Goal: Task Accomplishment & Management: Use online tool/utility

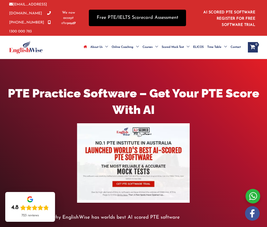
click at [132, 14] on link "Free PTE/IELTS Scorecard Assessment" at bounding box center [137, 18] width 97 height 16
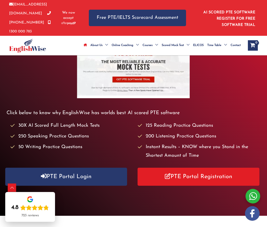
scroll to position [209, 0]
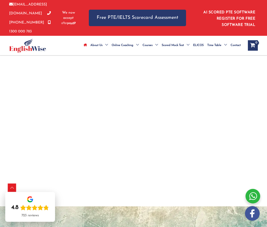
scroll to position [1151, 0]
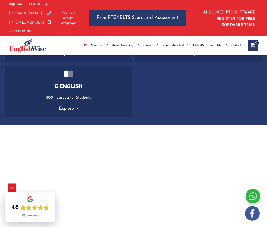
type input "Shankar paudel"
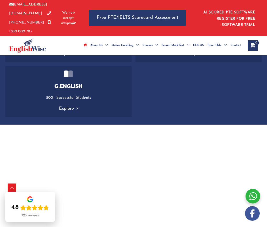
type input "0450081450"
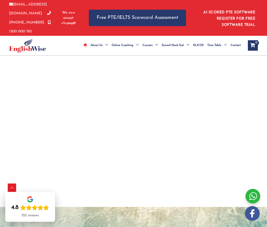
scroll to position [1256, 0]
type input "paudelshankar302gmail.com"
select select "Sydney City Center"
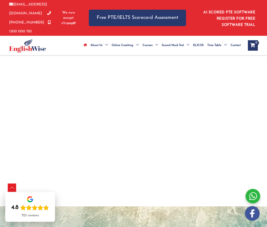
select select "PTE"
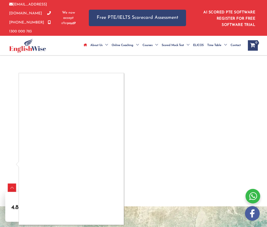
click at [146, 185] on div at bounding box center [133, 113] width 267 height 227
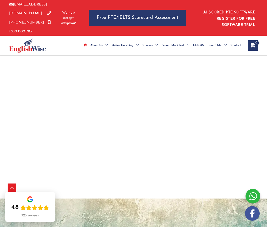
scroll to position [0, 0]
type input "paudelshankar30gmail.com"
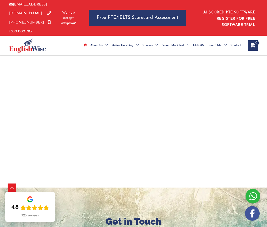
scroll to position [1263, 0]
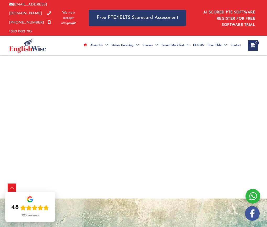
type input "paudelshankar30@gmail.com"
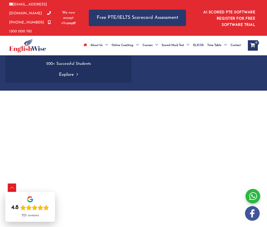
scroll to position [1290, 0]
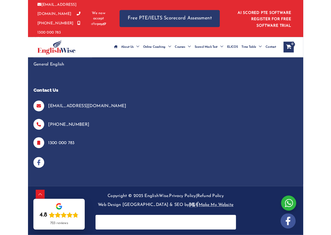
scroll to position [312, 0]
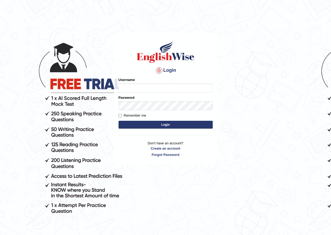
click at [151, 86] on input "Username" at bounding box center [166, 87] width 94 height 9
type input "paudels"
click at [164, 127] on button "Login" at bounding box center [166, 125] width 94 height 8
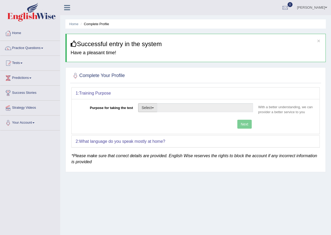
click at [154, 108] on span "button" at bounding box center [153, 107] width 2 height 1
click at [168, 117] on link "Student Visa" at bounding box center [161, 118] width 47 height 7
type input "Student Visa"
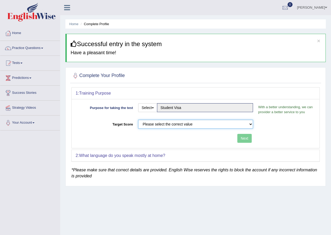
click at [215, 126] on select "Please select the correct value 50 (6 bands) 58 (6.5 bands) 65 (7 bands) 79 (8 …" at bounding box center [195, 124] width 115 height 9
select select "58"
click at [138, 120] on select "Please select the correct value 50 (6 bands) 58 (6.5 bands) 65 (7 bands) 79 (8 …" at bounding box center [195, 124] width 115 height 9
click at [245, 138] on button "Next" at bounding box center [244, 138] width 14 height 9
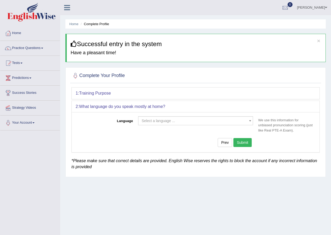
click at [238, 119] on span "Select a language ..." at bounding box center [194, 120] width 105 height 5
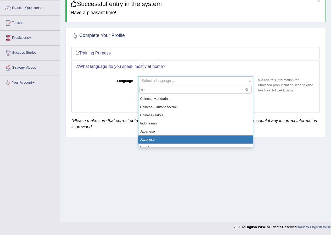
scroll to position [5, 0]
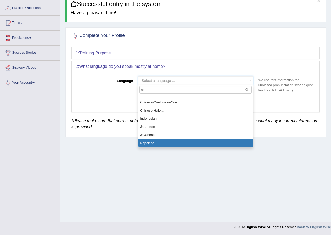
type input "ne"
select select "Nepalese"
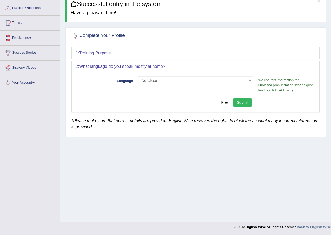
click at [243, 100] on button "Submit" at bounding box center [242, 102] width 18 height 9
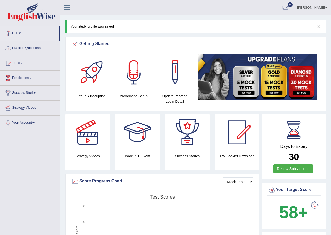
click at [29, 47] on link "Practice Questions" at bounding box center [30, 47] width 60 height 13
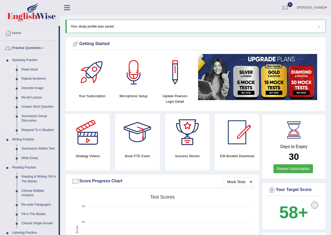
click at [30, 68] on link "Read Aloud" at bounding box center [39, 69] width 40 height 9
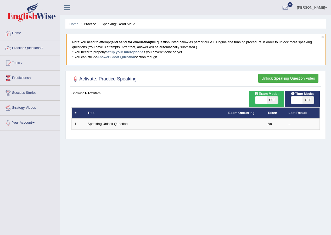
click at [120, 124] on link "Speaking Unlock Question" at bounding box center [108, 124] width 40 height 4
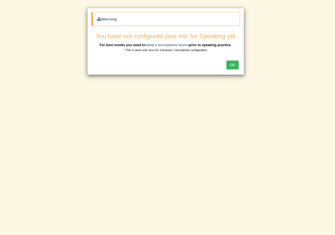
click at [251, 153] on div "Warning You have not configured your mic for Speaking yet For best results you …" at bounding box center [167, 117] width 335 height 235
click at [234, 64] on button "OK" at bounding box center [232, 64] width 12 height 9
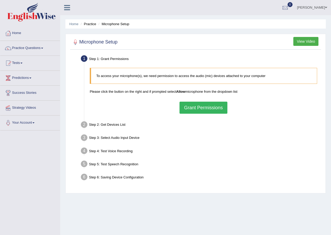
click at [208, 108] on button "Grant Permissions" at bounding box center [203, 107] width 48 height 12
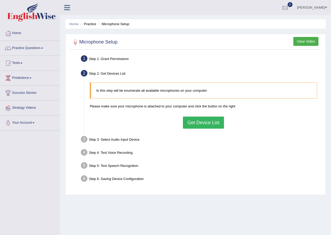
click at [218, 125] on button "Get Device List" at bounding box center [203, 122] width 41 height 12
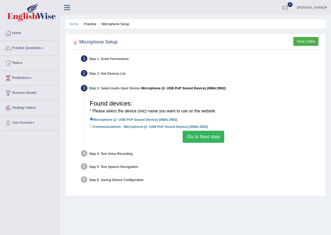
click at [210, 137] on button "Go to Next step" at bounding box center [204, 137] width 42 height 12
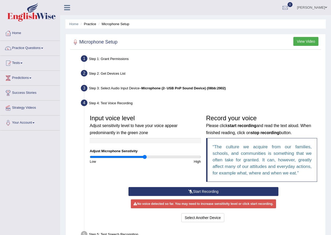
click at [204, 191] on button "Start Recording" at bounding box center [203, 191] width 150 height 9
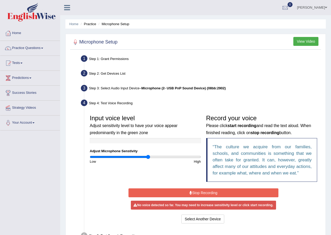
click at [148, 155] on input "range" at bounding box center [145, 157] width 111 height 4
drag, startPoint x: 141, startPoint y: 159, endPoint x: 130, endPoint y: 160, distance: 10.5
click at [127, 162] on div "Low" at bounding box center [116, 161] width 58 height 5
drag, startPoint x: 146, startPoint y: 157, endPoint x: 335, endPoint y: 173, distance: 188.7
type input "2"
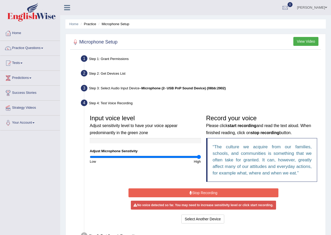
click at [201, 159] on input "range" at bounding box center [145, 157] width 111 height 4
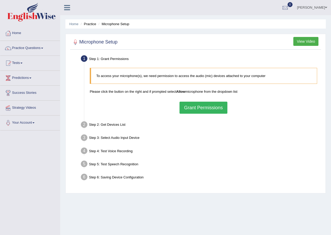
click at [221, 108] on button "Grant Permissions" at bounding box center [203, 107] width 48 height 12
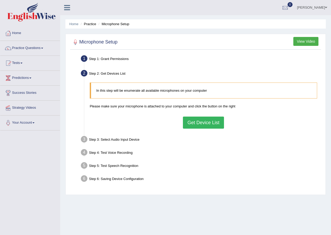
click at [210, 126] on button "Get Device List" at bounding box center [203, 122] width 41 height 12
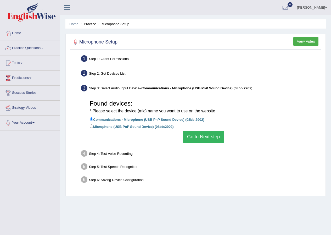
click at [208, 136] on button "Go to Next step" at bounding box center [204, 137] width 42 height 12
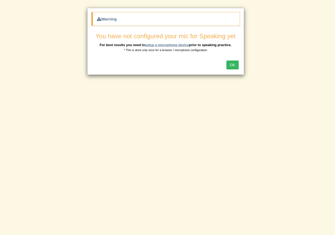
click at [163, 44] on link "setup a microphone device" at bounding box center [167, 45] width 44 height 4
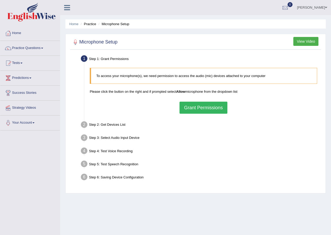
click at [205, 111] on button "Grant Permissions" at bounding box center [203, 107] width 48 height 12
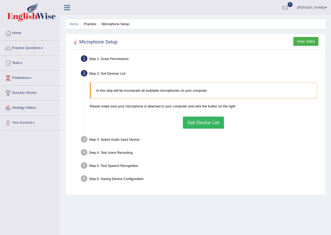
click at [205, 125] on button "Get Device List" at bounding box center [203, 122] width 41 height 12
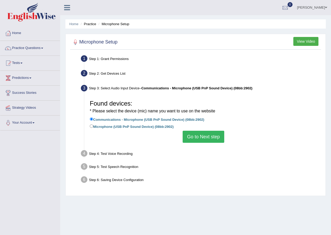
click at [134, 129] on label "Microphone (USB PnP Sound Device) (08bb:2902)" at bounding box center [132, 126] width 84 height 6
click at [93, 128] on input "Microphone (USB PnP Sound Device) (08bb:2902)" at bounding box center [91, 125] width 3 height 3
radio input "true"
click at [211, 139] on button "Go to Next step" at bounding box center [204, 137] width 42 height 12
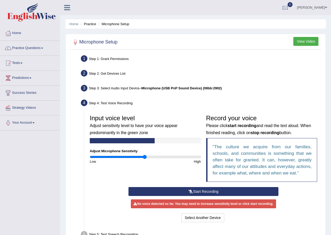
click at [218, 191] on button "Start Recording" at bounding box center [203, 191] width 150 height 9
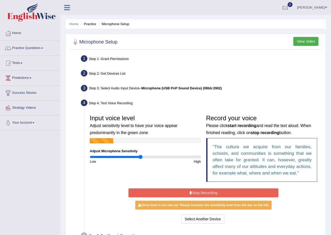
click at [141, 157] on input "range" at bounding box center [145, 157] width 111 height 4
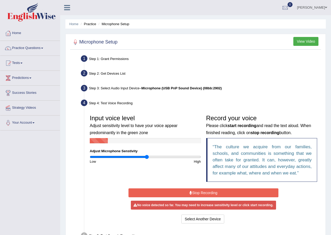
click at [147, 156] on input "range" at bounding box center [145, 157] width 111 height 4
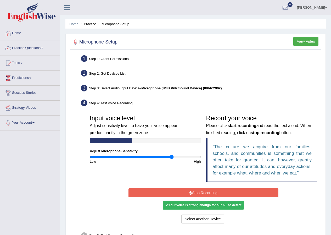
drag, startPoint x: 152, startPoint y: 158, endPoint x: 172, endPoint y: 164, distance: 20.4
type input "1.5"
click at [172, 159] on input "range" at bounding box center [145, 157] width 111 height 4
click at [198, 193] on button "Stop Recording" at bounding box center [203, 192] width 150 height 9
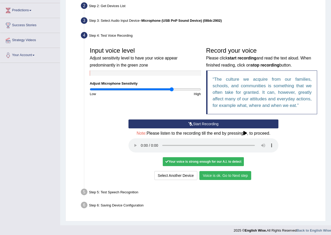
scroll to position [71, 0]
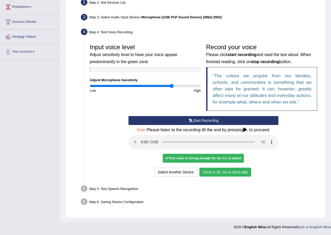
click at [233, 175] on button "Voice is ok. Go to Next step" at bounding box center [225, 171] width 52 height 9
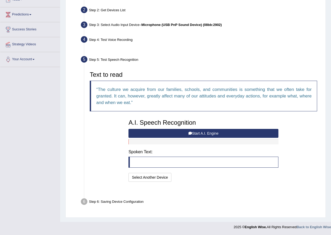
scroll to position [50, 0]
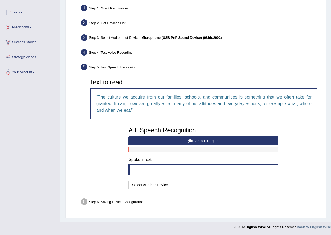
click at [240, 144] on button "Start A.I. Engine" at bounding box center [203, 140] width 150 height 9
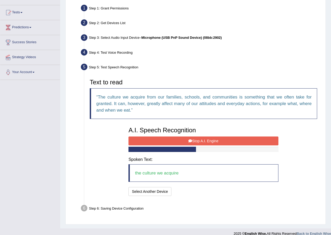
click at [241, 145] on button "Stop A.I. Engine" at bounding box center [203, 140] width 150 height 9
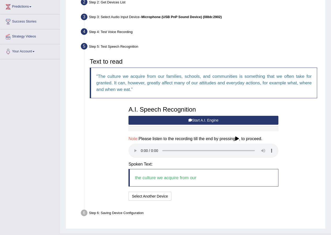
scroll to position [82, 0]
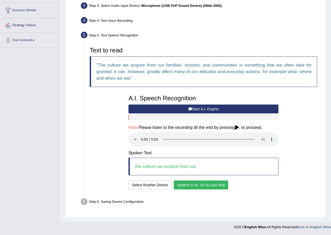
click at [211, 182] on button "Speech is ok. Go to Last step" at bounding box center [201, 184] width 55 height 9
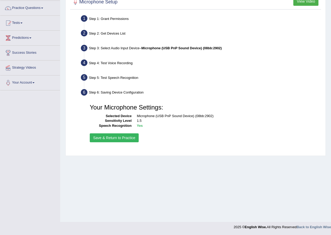
click at [103, 138] on button "Save & Return to Practice" at bounding box center [114, 137] width 49 height 9
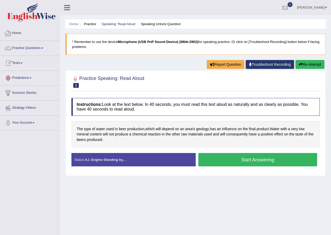
click at [19, 31] on link "Home" at bounding box center [30, 32] width 60 height 13
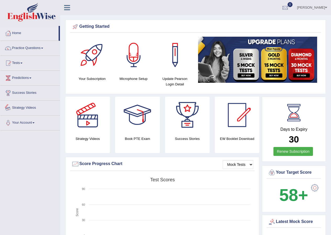
click at [23, 108] on link "Strategy Videos" at bounding box center [30, 106] width 60 height 13
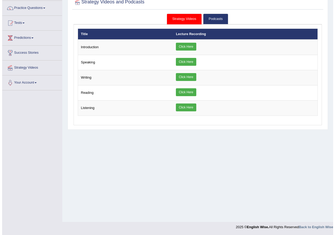
scroll to position [40, 0]
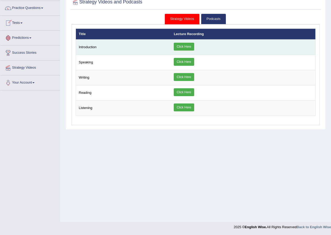
click at [186, 45] on link "Click Here" at bounding box center [184, 47] width 20 height 8
